Goal: Information Seeking & Learning: Learn about a topic

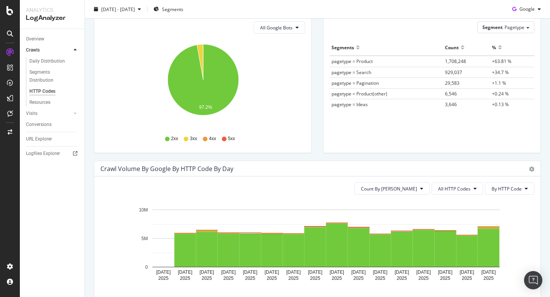
scroll to position [117, 0]
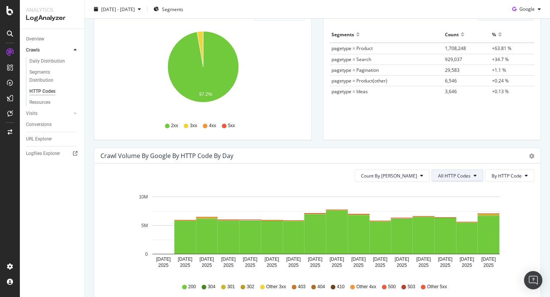
click at [458, 173] on span "All HTTP Codes" at bounding box center [454, 176] width 32 height 6
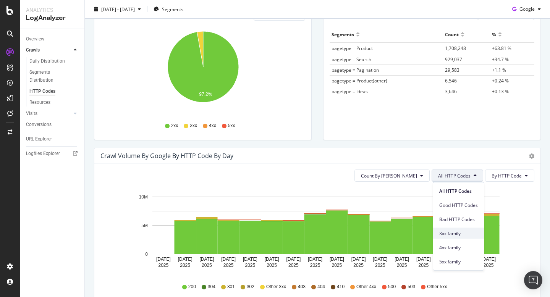
click at [470, 230] on span "3xx family" at bounding box center [458, 233] width 39 height 7
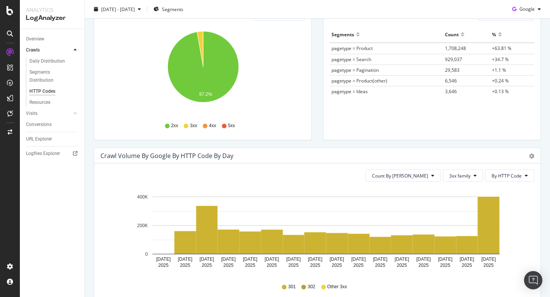
scroll to position [0, 0]
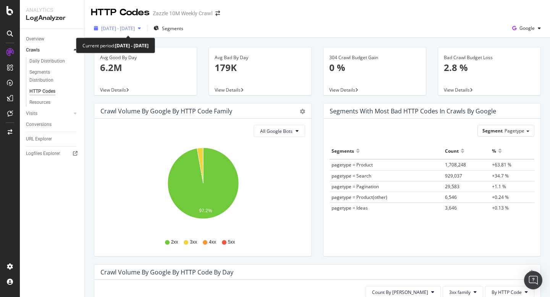
click at [135, 26] on span "2025 Sep. 12th - Sep. 26th" at bounding box center [118, 28] width 34 height 6
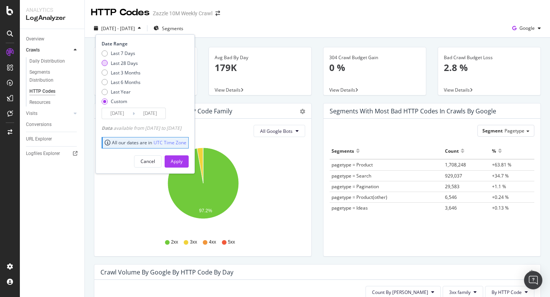
click at [133, 62] on div "Last 28 Days" at bounding box center [124, 63] width 27 height 6
type input "2025/09/01"
type input "2025/09/28"
click at [183, 162] on div "Apply" at bounding box center [177, 161] width 12 height 6
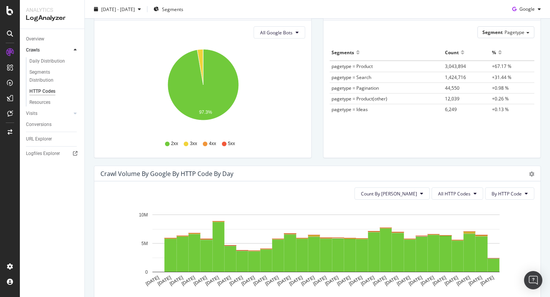
scroll to position [163, 0]
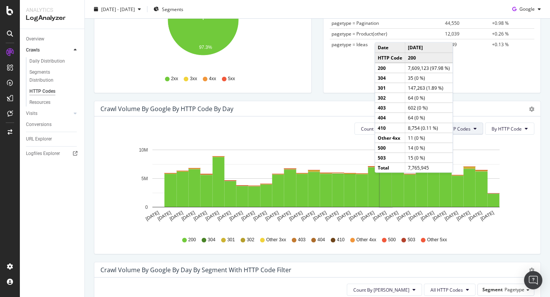
click at [464, 130] on span "All HTTP Codes" at bounding box center [454, 129] width 32 height 6
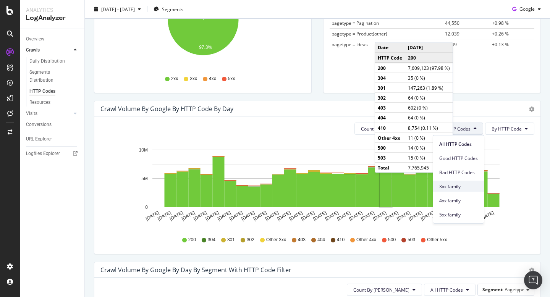
click at [469, 185] on span "3xx family" at bounding box center [458, 186] width 39 height 7
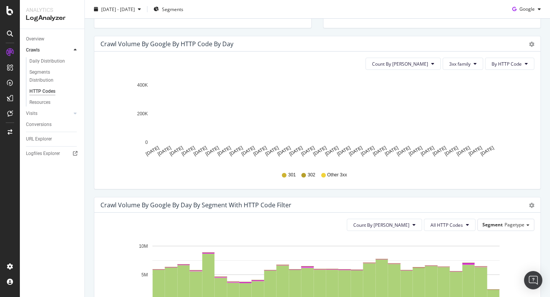
scroll to position [223, 0]
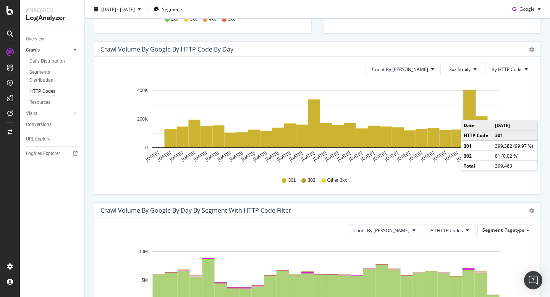
click at [468, 113] on rect "A chart." at bounding box center [470, 119] width 12 height 57
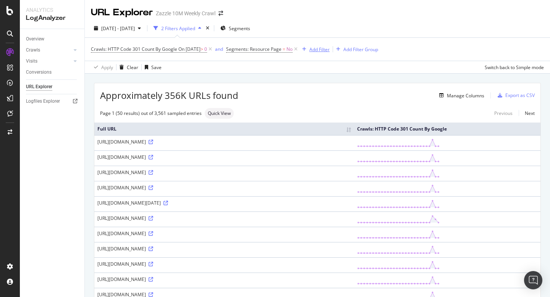
click at [320, 50] on div "Add Filter" at bounding box center [319, 49] width 20 height 6
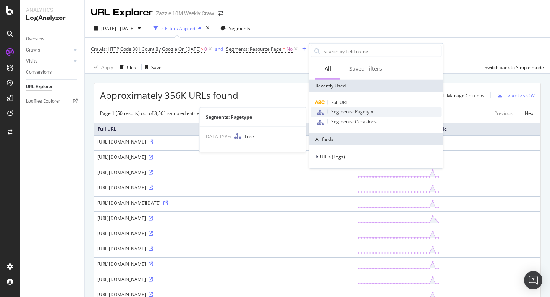
click at [360, 114] on span "Segments: Pagetype" at bounding box center [353, 111] width 44 height 6
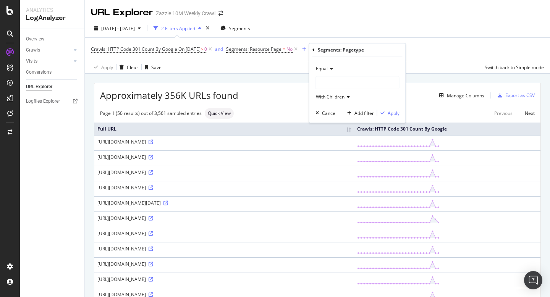
click at [348, 83] on div at bounding box center [357, 83] width 83 height 12
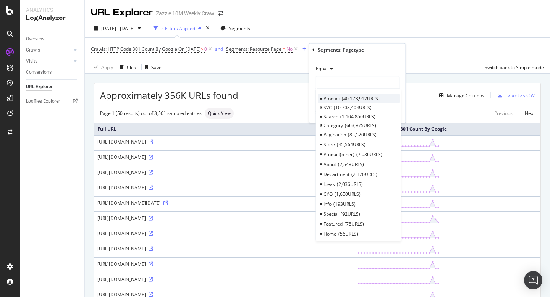
click at [353, 102] on div "Product 40,173,912 URLS" at bounding box center [359, 99] width 82 height 10
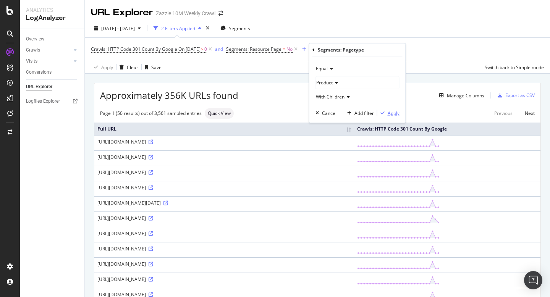
click at [388, 114] on div "Apply" at bounding box center [394, 113] width 12 height 6
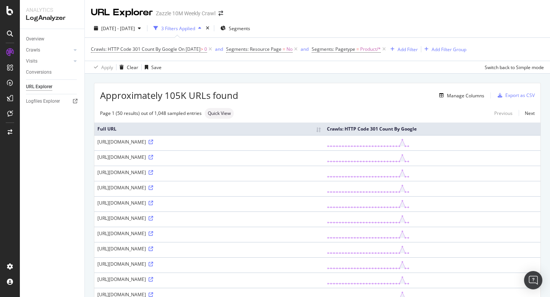
click at [363, 40] on div "Crawls: HTTP Code 301 Count By Google On 2025-09-26 > 0 and Segments: Resource …" at bounding box center [317, 49] width 453 height 23
click at [355, 46] on span "Segments: Pagetype" at bounding box center [334, 49] width 44 height 6
click at [349, 81] on icon at bounding box center [347, 81] width 5 height 5
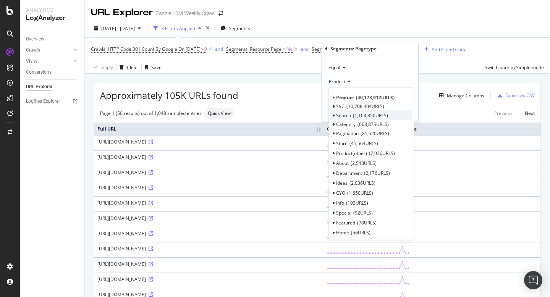
click at [373, 112] on div "Search 1,104,850 URLS" at bounding box center [371, 115] width 82 height 10
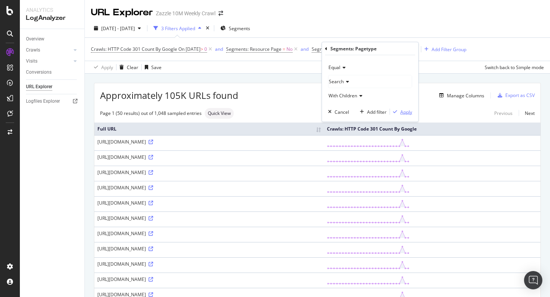
click at [403, 112] on div "Apply" at bounding box center [406, 111] width 12 height 6
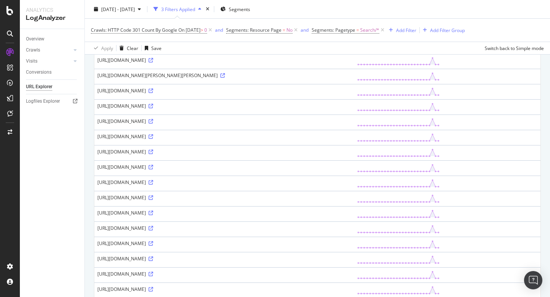
scroll to position [478, 0]
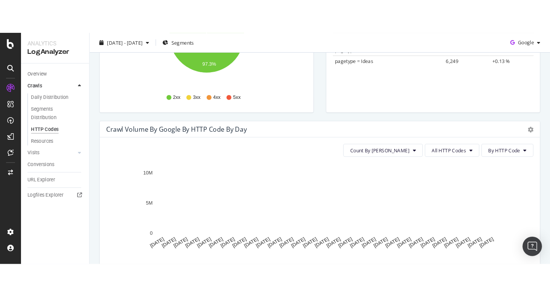
scroll to position [206, 0]
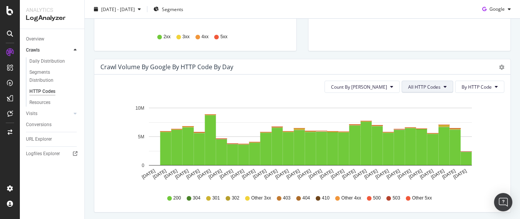
click at [415, 86] on span "All HTTP Codes" at bounding box center [424, 87] width 32 height 6
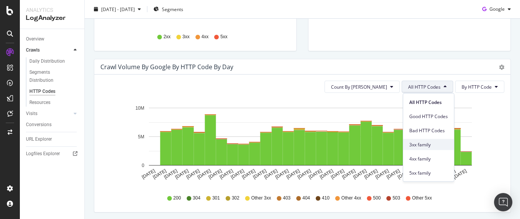
click at [428, 143] on span "3xx family" at bounding box center [429, 144] width 39 height 7
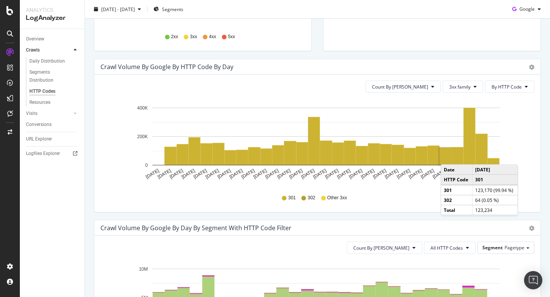
click at [448, 157] on rect "A chart." at bounding box center [446, 156] width 12 height 17
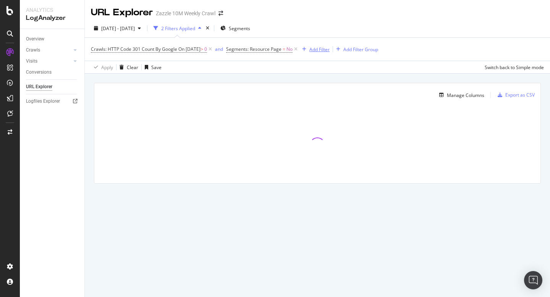
click at [320, 51] on div "Add Filter" at bounding box center [319, 49] width 20 height 6
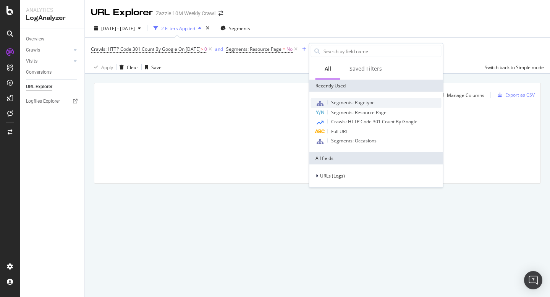
click at [361, 100] on span "Segments: Pagetype" at bounding box center [353, 102] width 44 height 6
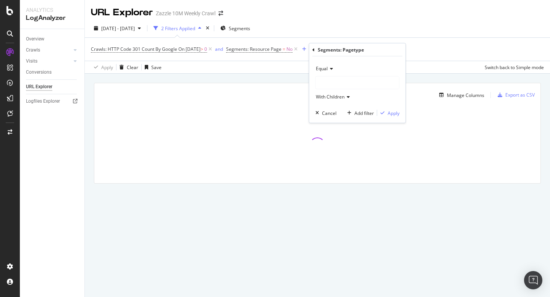
click at [338, 81] on div at bounding box center [357, 83] width 83 height 12
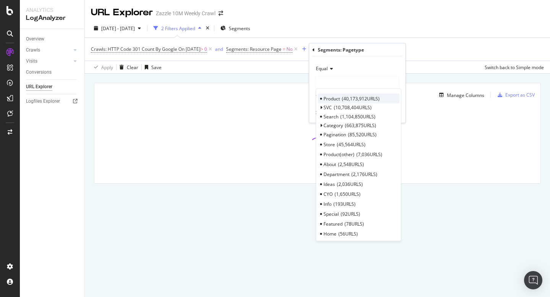
click at [357, 98] on span "40,173,912 URLS" at bounding box center [361, 98] width 38 height 6
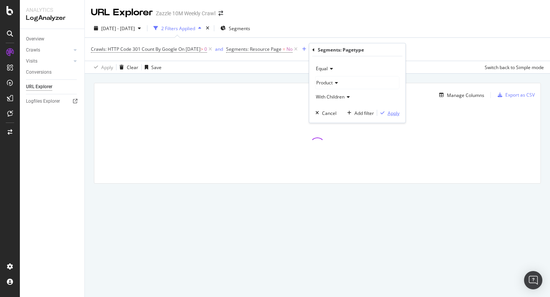
click at [387, 113] on div "button" at bounding box center [382, 113] width 10 height 5
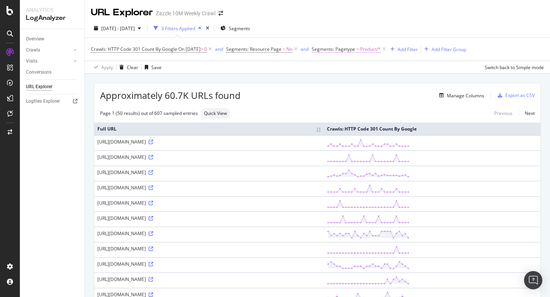
click at [345, 48] on span "Segments: Pagetype" at bounding box center [334, 49] width 44 height 6
click at [354, 84] on div "Product" at bounding box center [370, 82] width 83 height 12
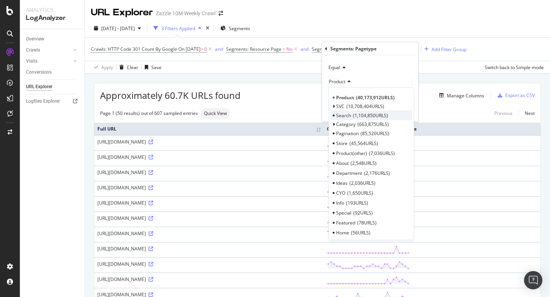
click at [373, 118] on span "1,104,850 URLS" at bounding box center [370, 115] width 35 height 6
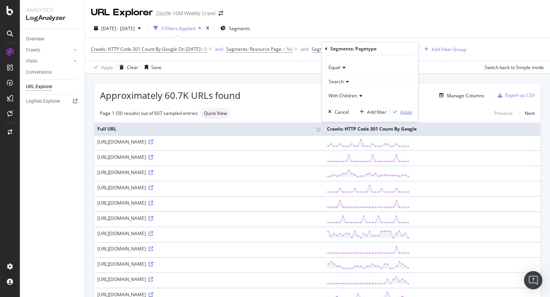
click at [403, 109] on div "Apply" at bounding box center [406, 111] width 12 height 6
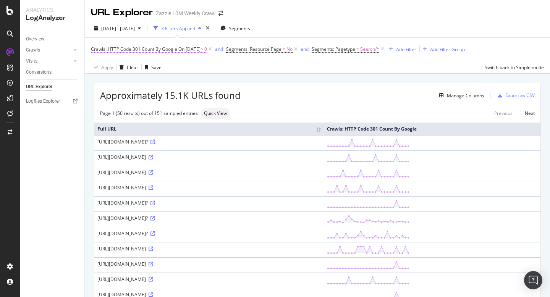
click at [197, 49] on span "On 2025-09-24" at bounding box center [189, 49] width 22 height 6
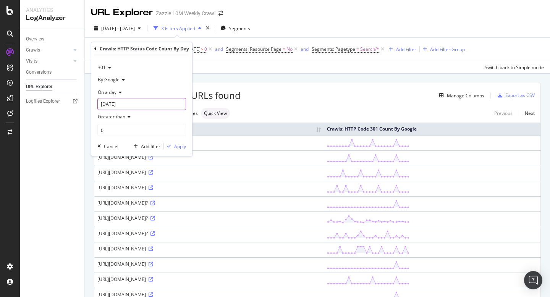
click at [149, 98] on input "[DATE]" at bounding box center [141, 104] width 89 height 12
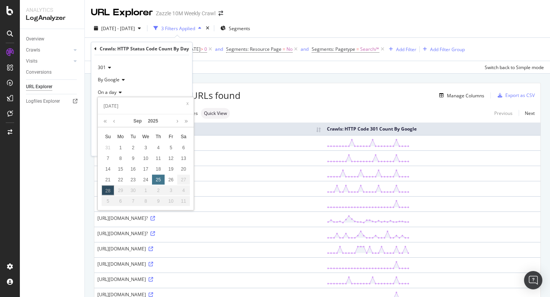
click at [159, 178] on div "25" at bounding box center [158, 180] width 13 height 10
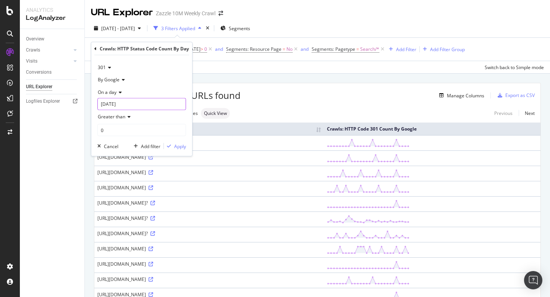
click at [117, 102] on input "[DATE]" at bounding box center [141, 104] width 89 height 12
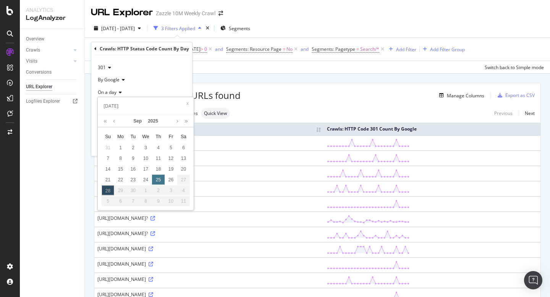
click at [156, 179] on div "25" at bounding box center [158, 180] width 13 height 10
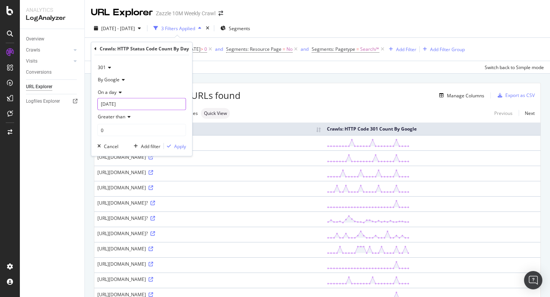
click at [126, 106] on input "[DATE]" at bounding box center [141, 104] width 89 height 12
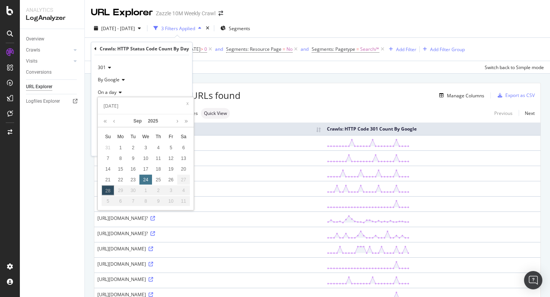
click at [147, 181] on div "24" at bounding box center [145, 180] width 13 height 10
type input "[DATE]"
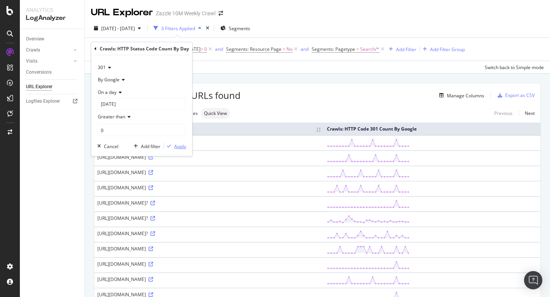
click at [179, 144] on div "Apply" at bounding box center [180, 146] width 12 height 6
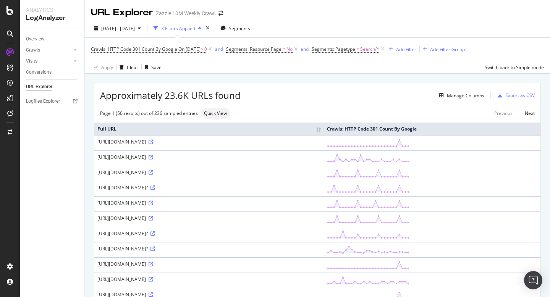
click at [345, 44] on span "Segments: Pagetype = Search/*" at bounding box center [349, 49] width 74 height 11
click at [345, 46] on span "Segments: Pagetype" at bounding box center [334, 49] width 44 height 6
click at [369, 83] on div "Search" at bounding box center [370, 82] width 83 height 12
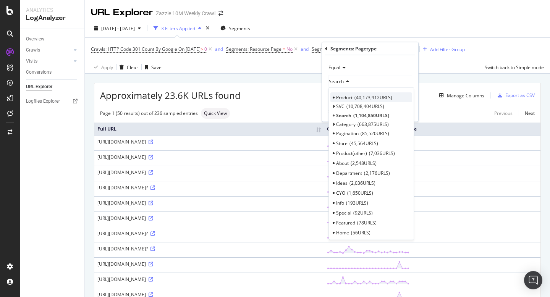
click at [367, 97] on span "40,173,912 URLS" at bounding box center [374, 97] width 38 height 6
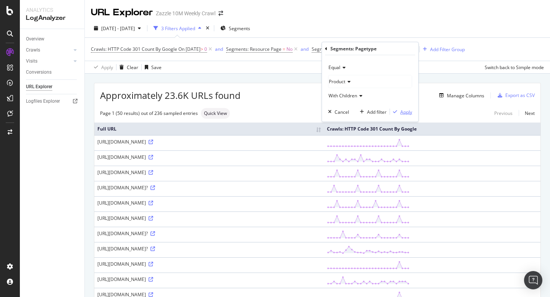
click at [398, 110] on div "button" at bounding box center [395, 112] width 10 height 5
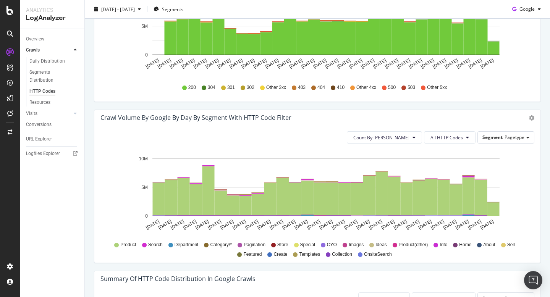
scroll to position [324, 0]
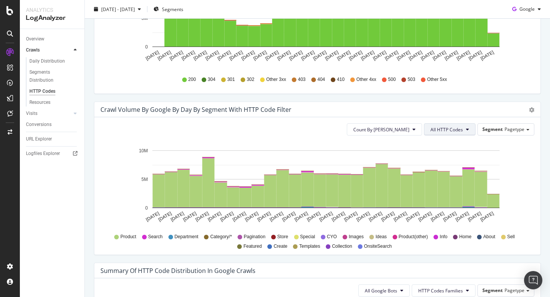
click at [462, 132] on span "All HTTP Codes" at bounding box center [447, 129] width 32 height 6
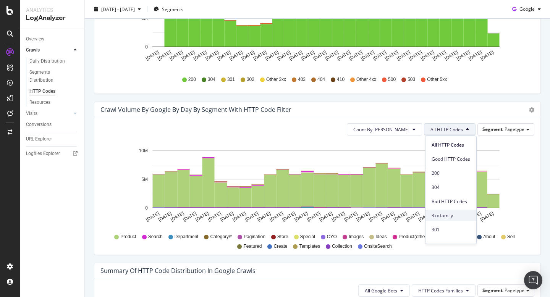
click at [456, 214] on span "3xx family" at bounding box center [451, 215] width 39 height 7
